Goal: Task Accomplishment & Management: Use online tool/utility

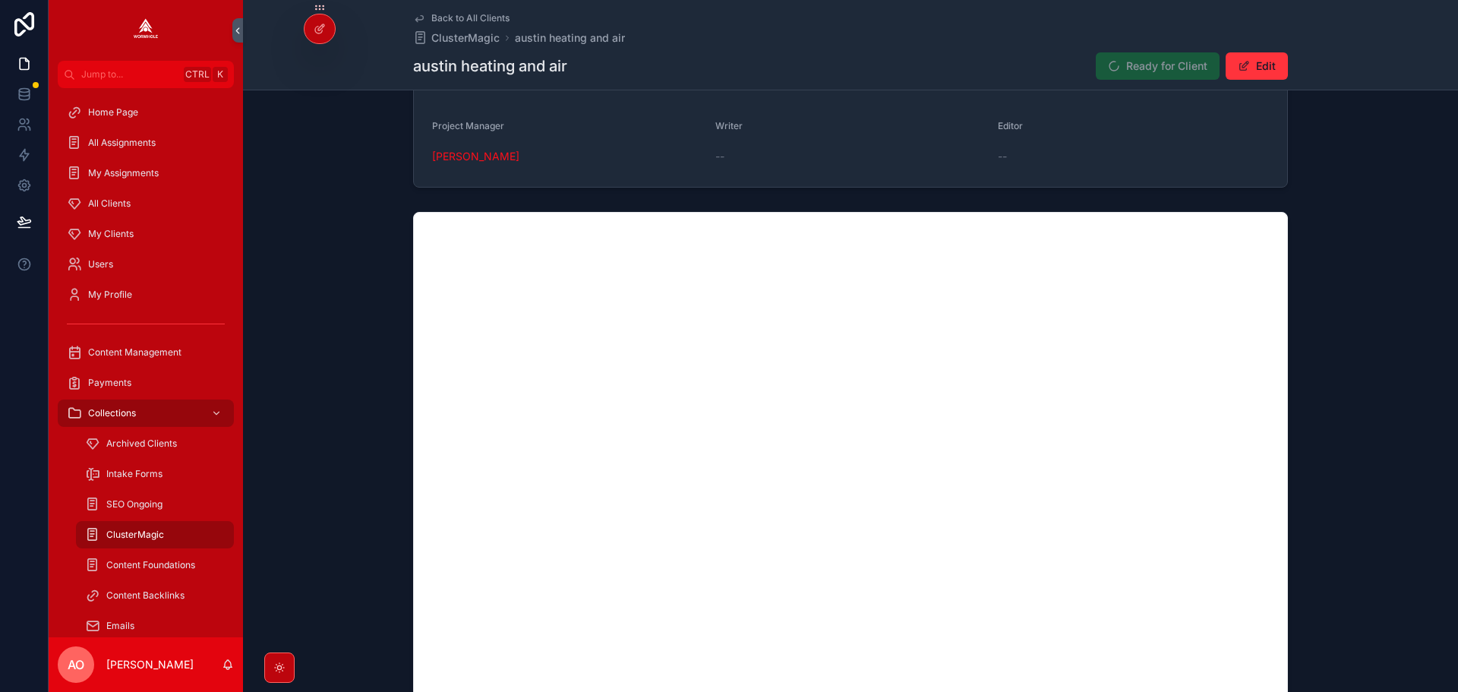
scroll to position [959, 0]
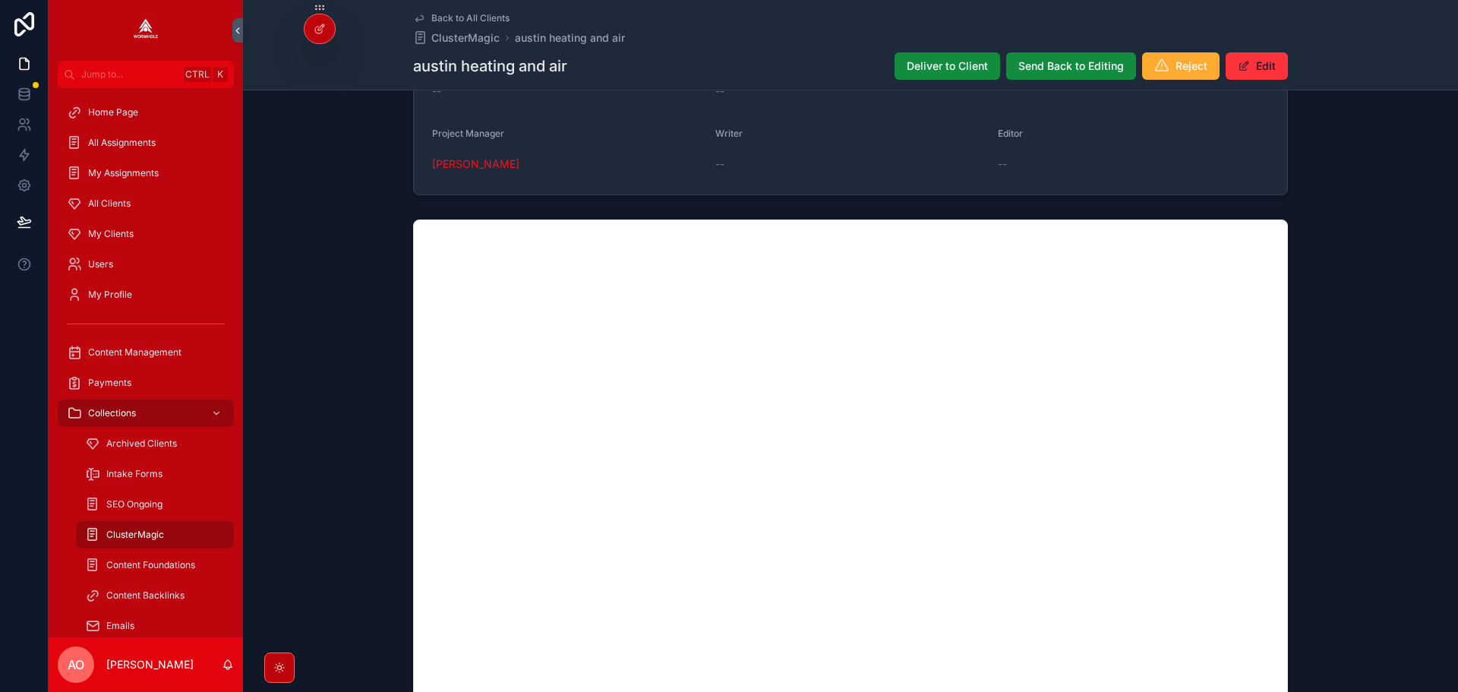
click at [911, 56] on button "Deliver to Client" at bounding box center [948, 65] width 106 height 27
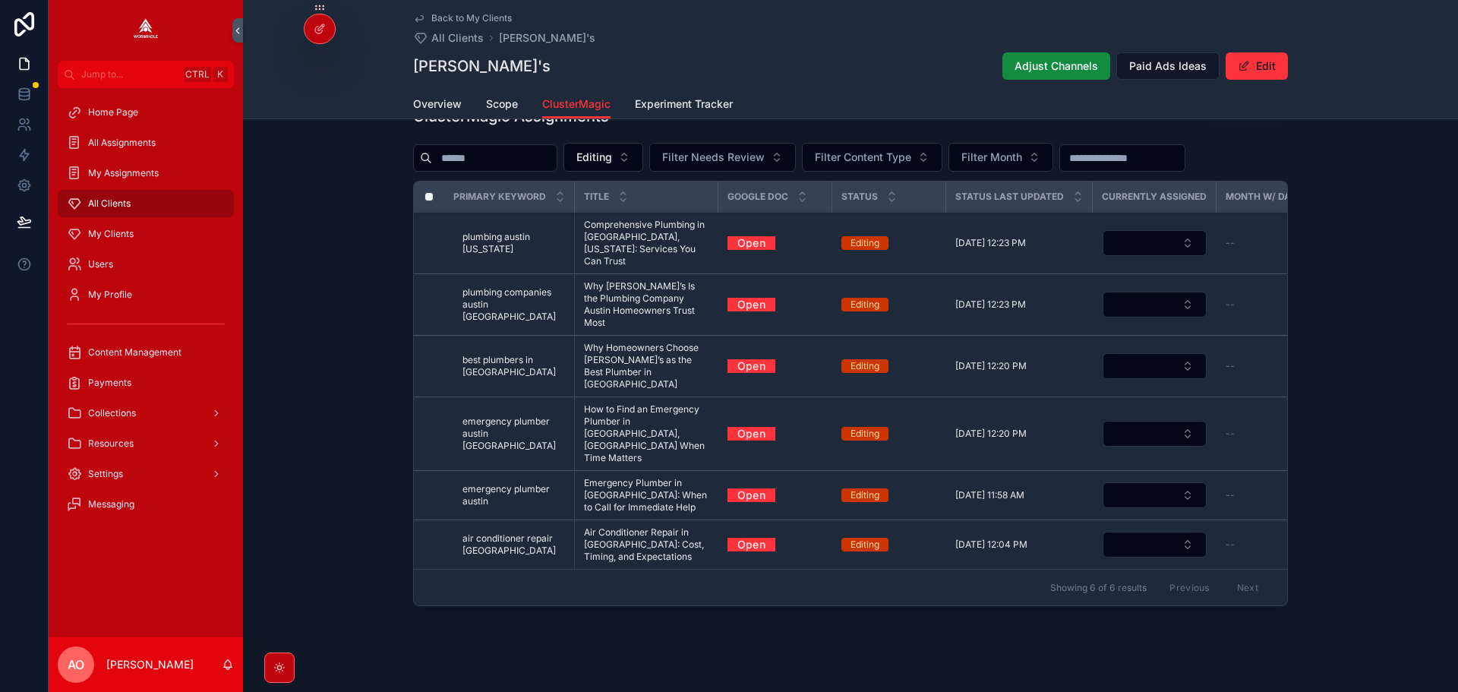
scroll to position [567, 0]
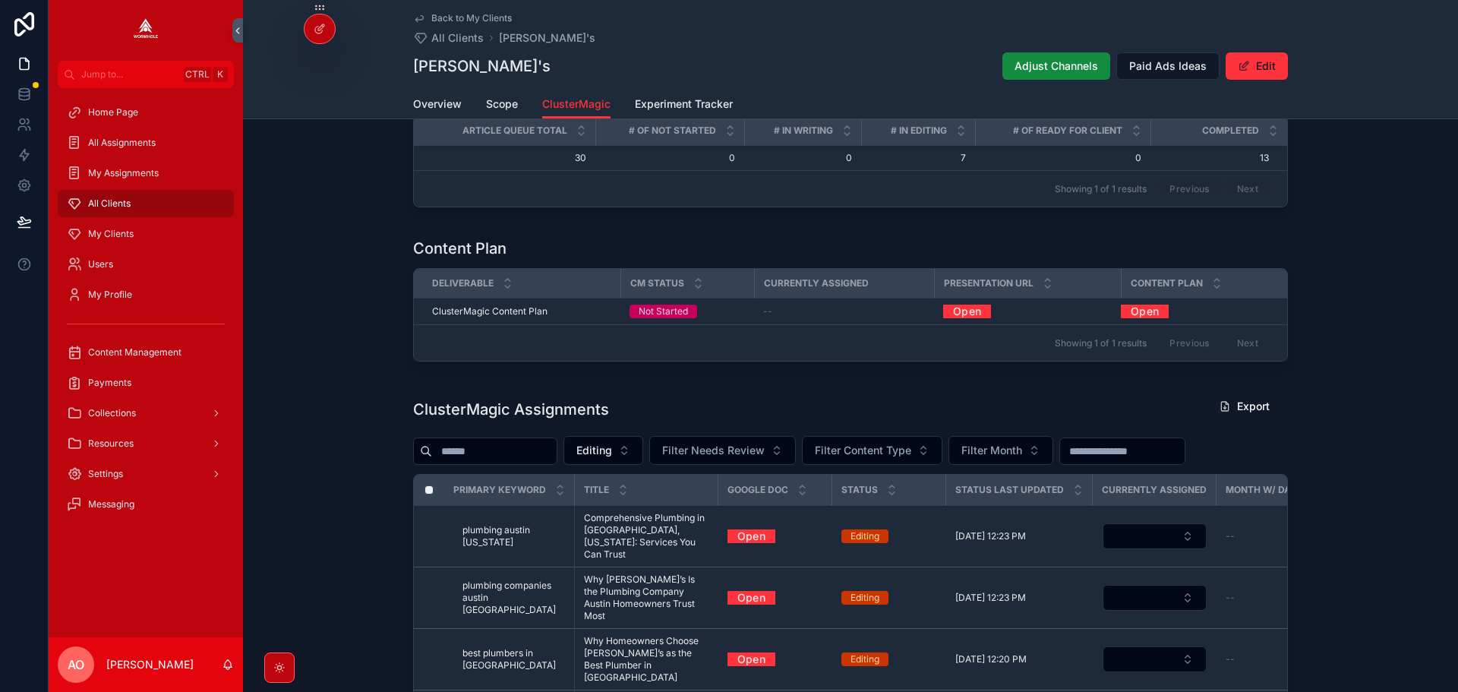
scroll to position [532, 0]
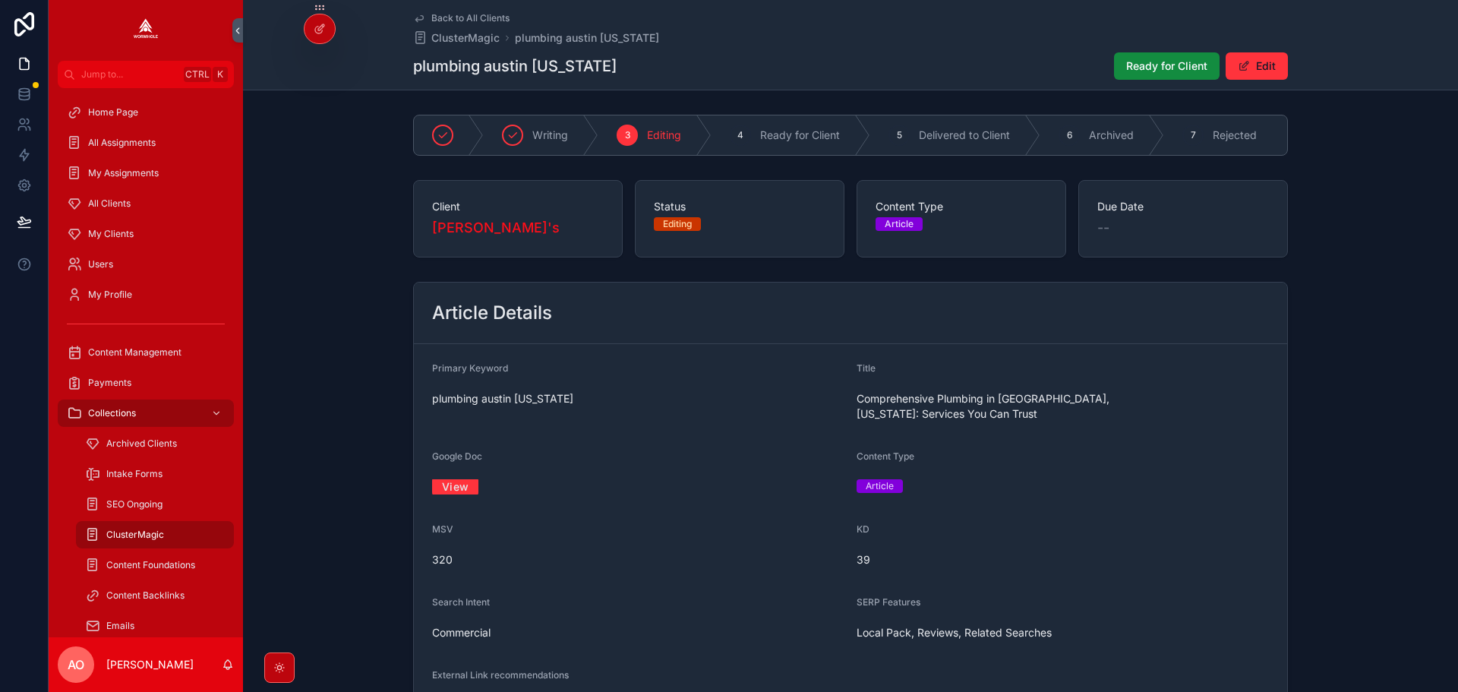
click at [466, 475] on link "View" at bounding box center [455, 487] width 46 height 24
